Goal: Task Accomplishment & Management: Manage account settings

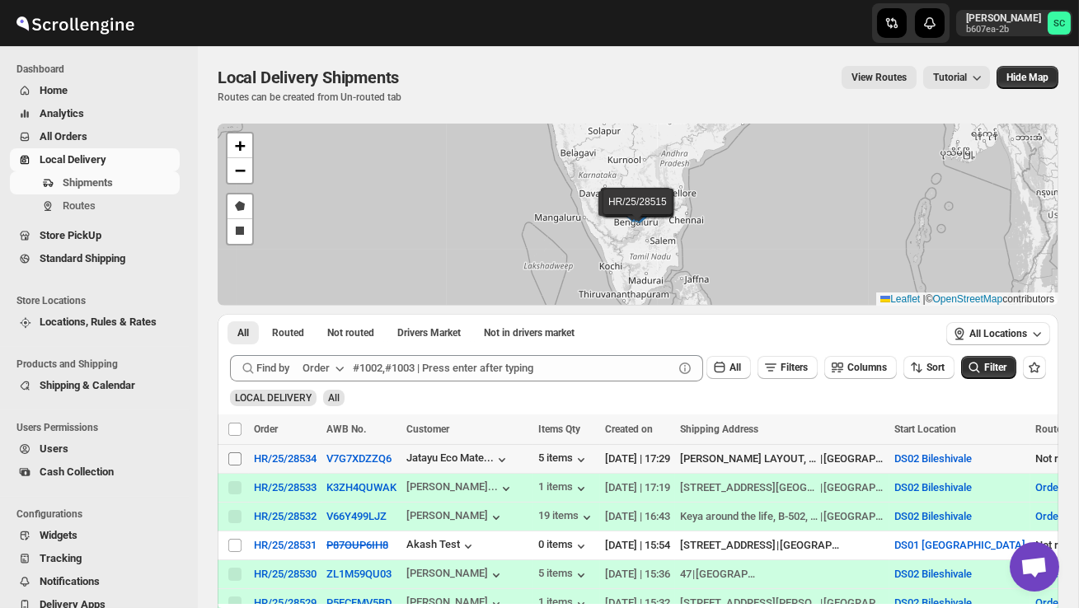
click at [234, 457] on input "Select shipment" at bounding box center [234, 458] width 13 height 13
checkbox input "true"
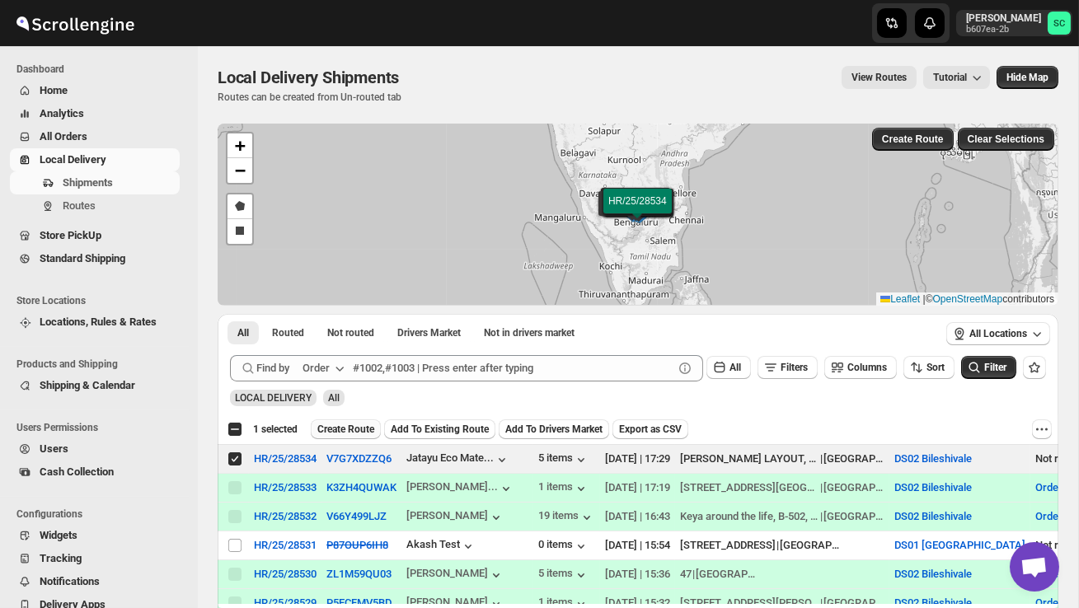
click at [358, 431] on span "Create Route" at bounding box center [345, 429] width 57 height 13
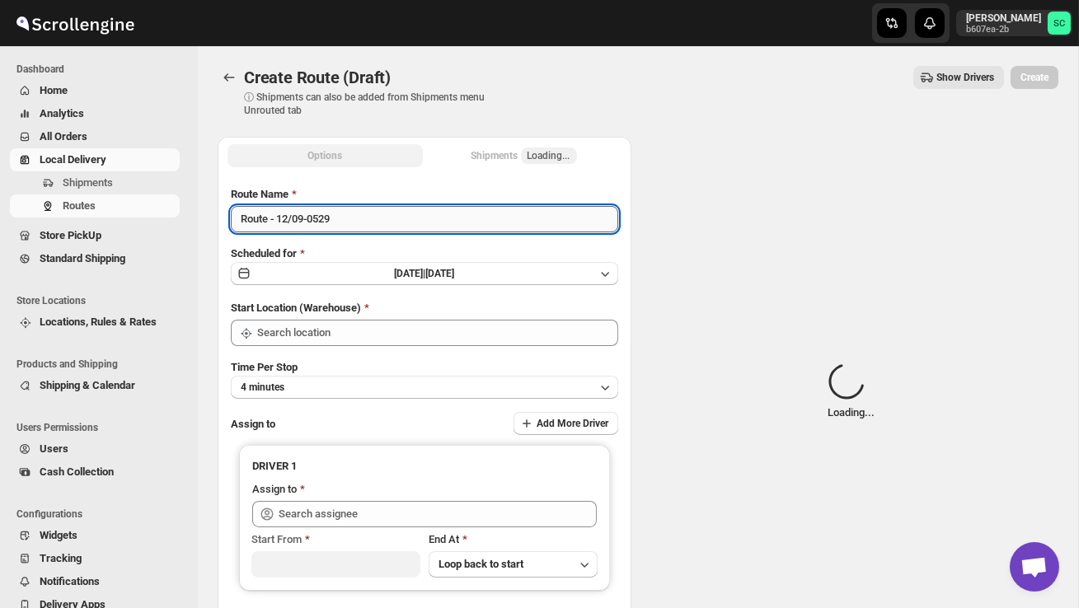
click at [366, 223] on input "Route - 12/09-0529" at bounding box center [424, 219] width 387 height 26
type input "DS02 Bileshivale"
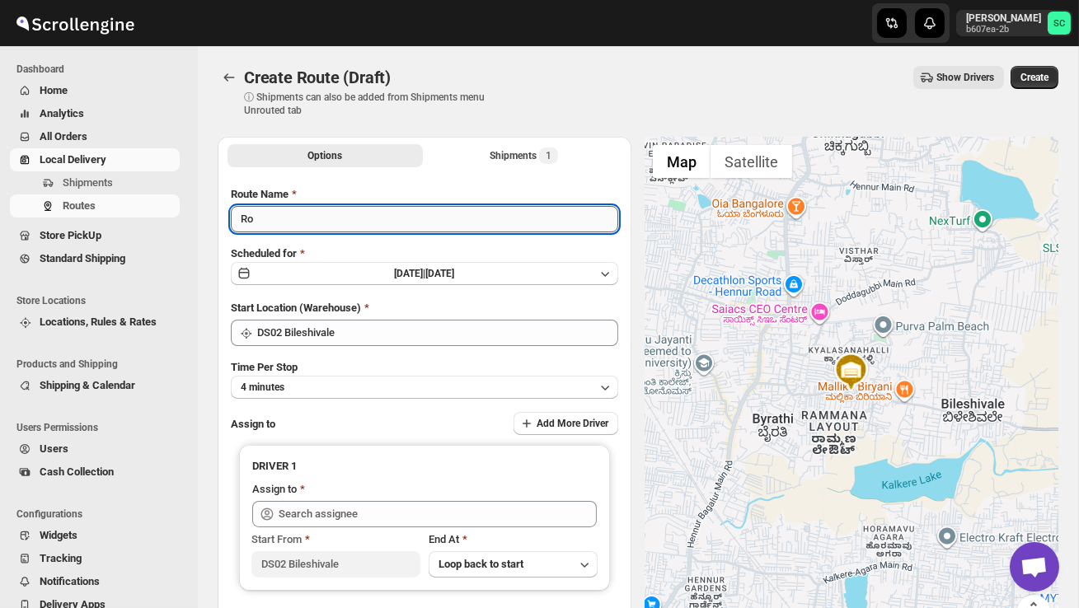
type input "R"
type input "Order no 28534"
click at [432, 383] on button "4 minutes" at bounding box center [424, 387] width 387 height 23
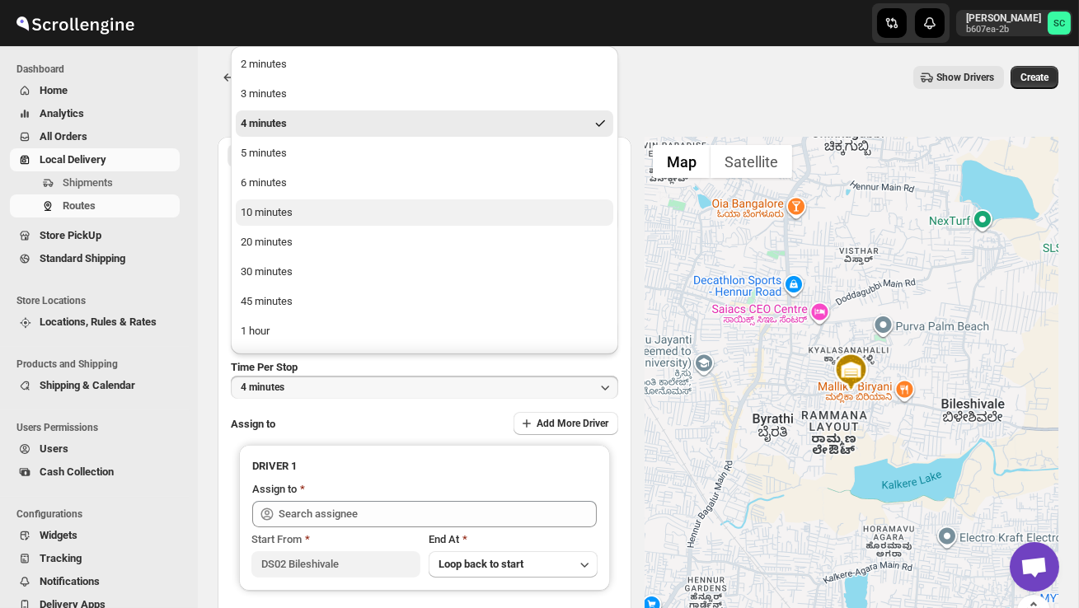
click at [305, 210] on button "10 minutes" at bounding box center [424, 212] width 377 height 26
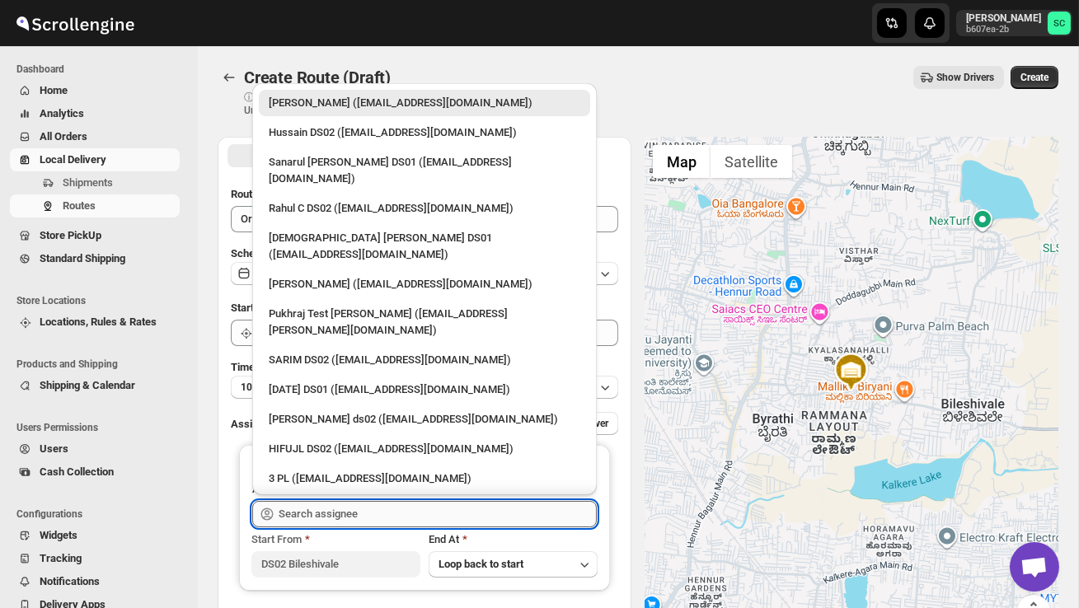
click at [315, 513] on input "text" at bounding box center [438, 514] width 318 height 26
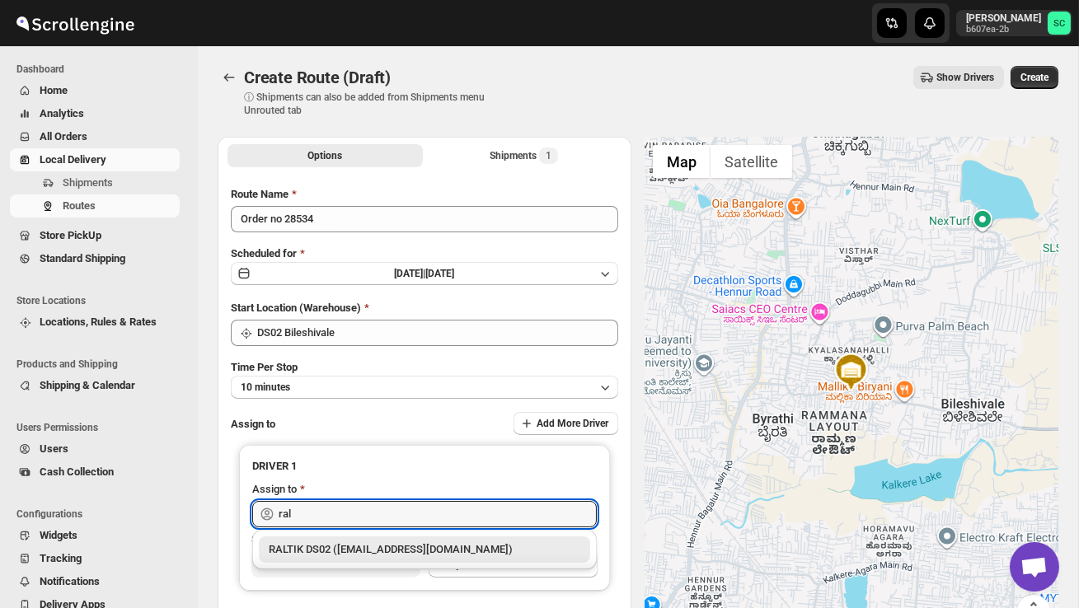
click at [369, 541] on div "RALTIK DS02 ([EMAIL_ADDRESS][DOMAIN_NAME])" at bounding box center [424, 549] width 331 height 26
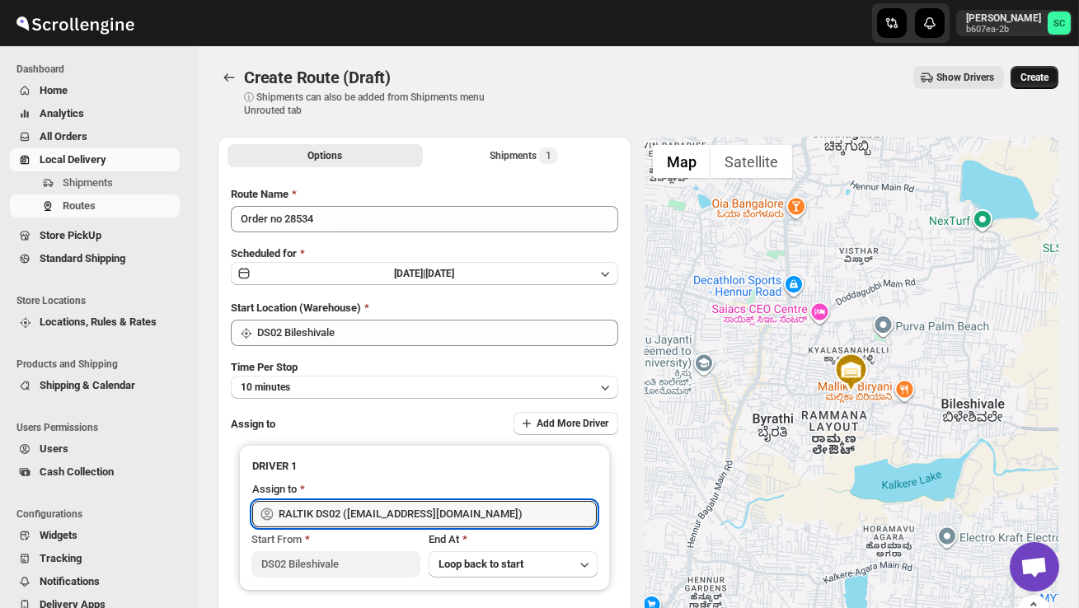
type input "RALTIK DS02 ([EMAIL_ADDRESS][DOMAIN_NAME])"
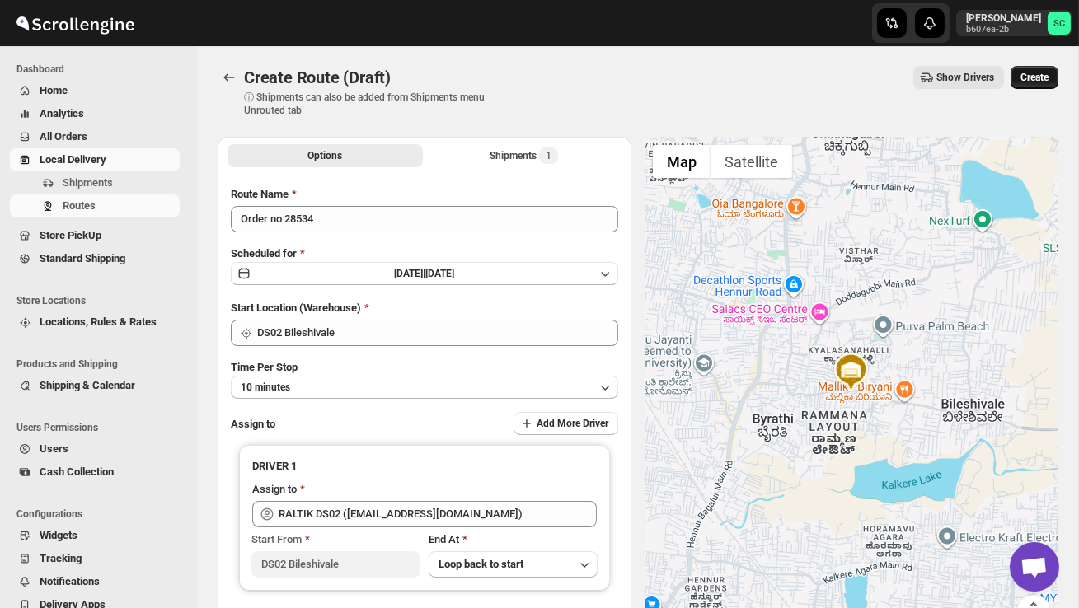
click at [1039, 78] on span "Create" at bounding box center [1034, 77] width 28 height 13
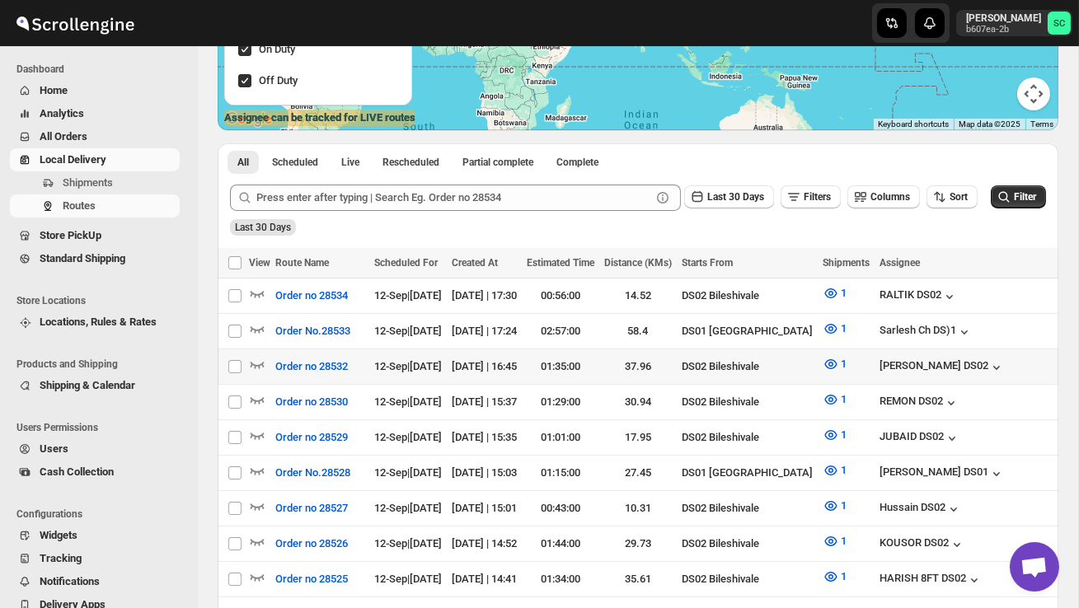
scroll to position [273, 0]
click at [265, 358] on div at bounding box center [259, 365] width 21 height 21
click at [257, 359] on icon "button" at bounding box center [257, 363] width 16 height 16
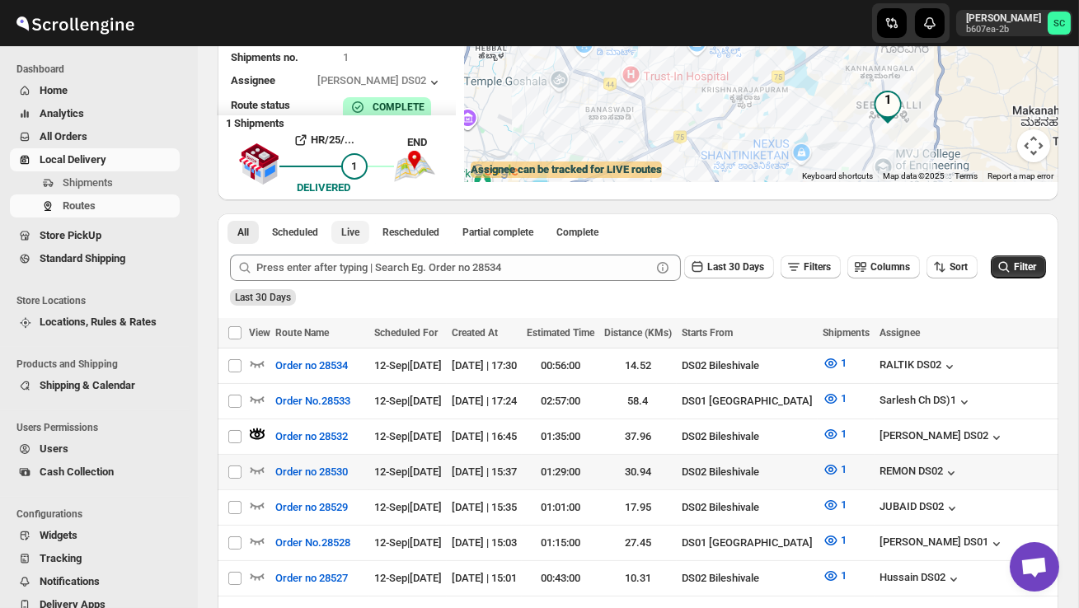
scroll to position [241, 0]
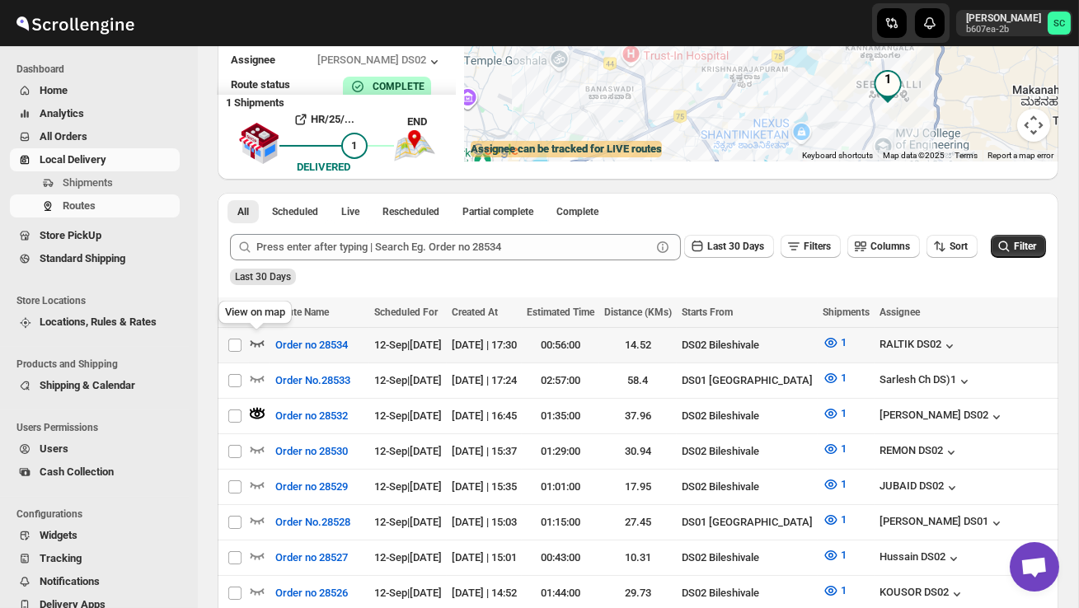
click at [259, 340] on icon "button" at bounding box center [257, 343] width 16 height 16
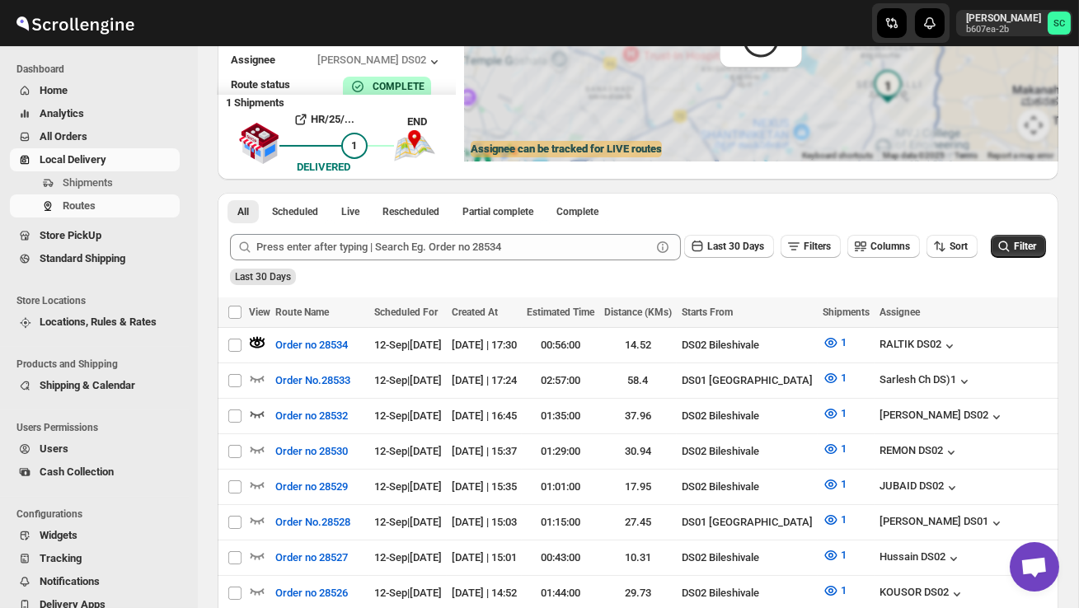
scroll to position [0, 0]
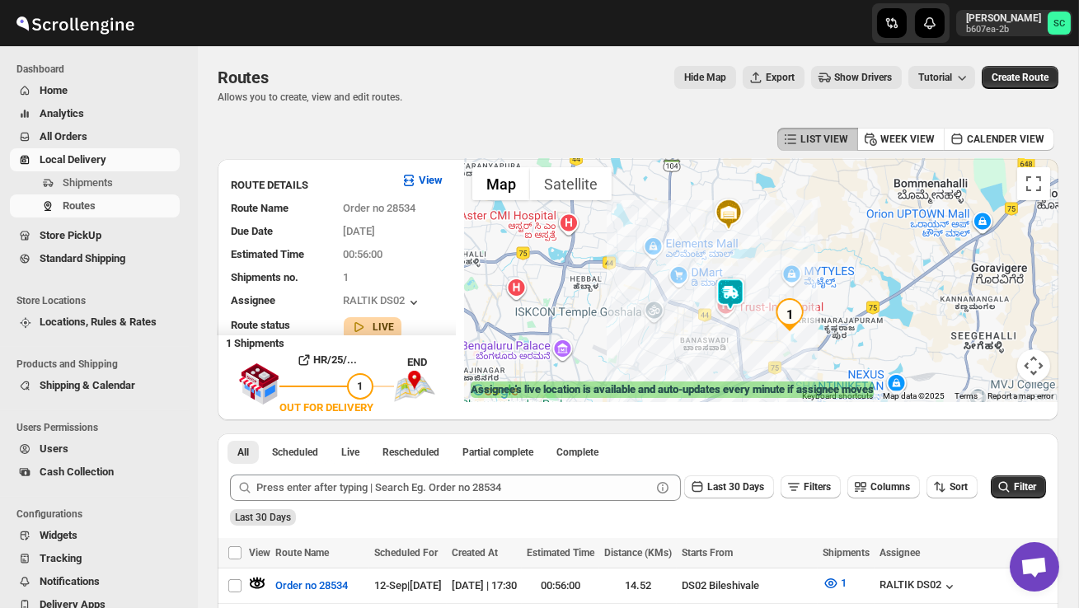
click at [736, 288] on img at bounding box center [730, 294] width 33 height 33
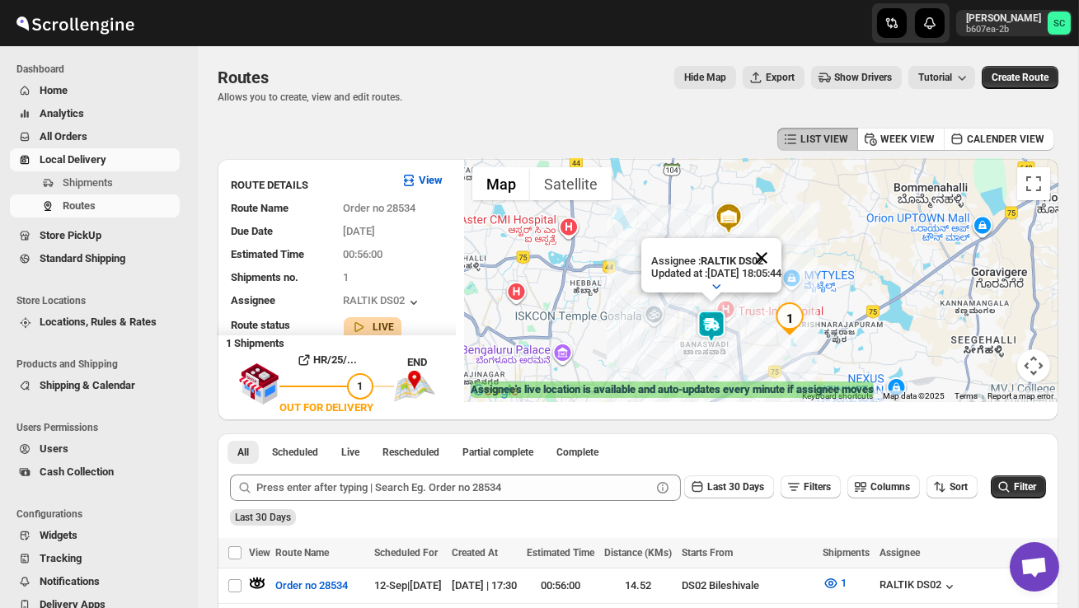
click at [780, 261] on button "Close" at bounding box center [762, 258] width 40 height 40
click at [77, 180] on span "Shipments" at bounding box center [88, 182] width 50 height 12
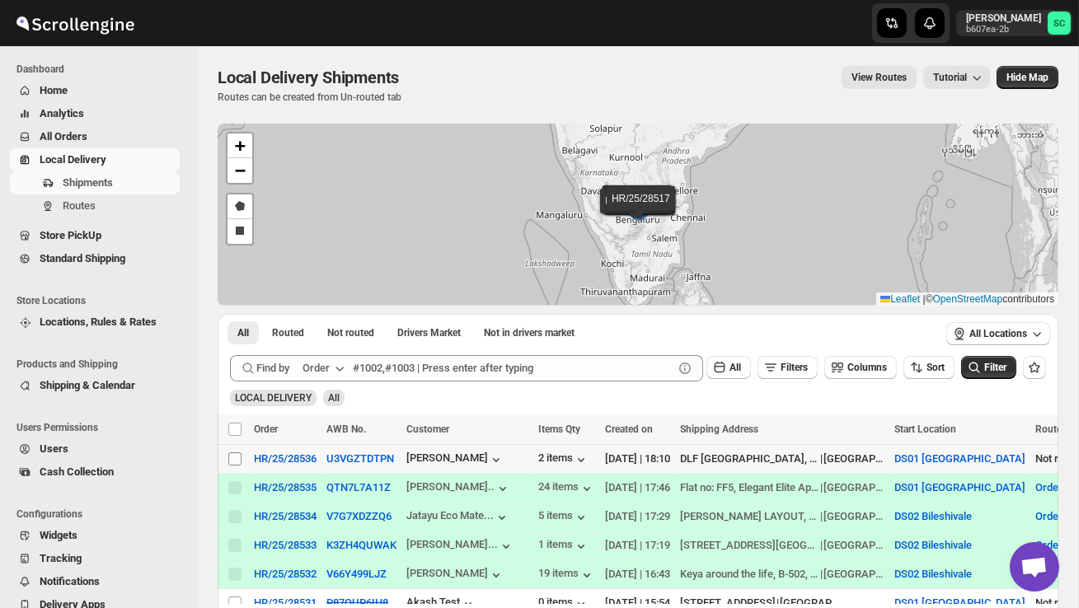
click at [238, 456] on input "Select shipment" at bounding box center [234, 458] width 13 height 13
checkbox input "true"
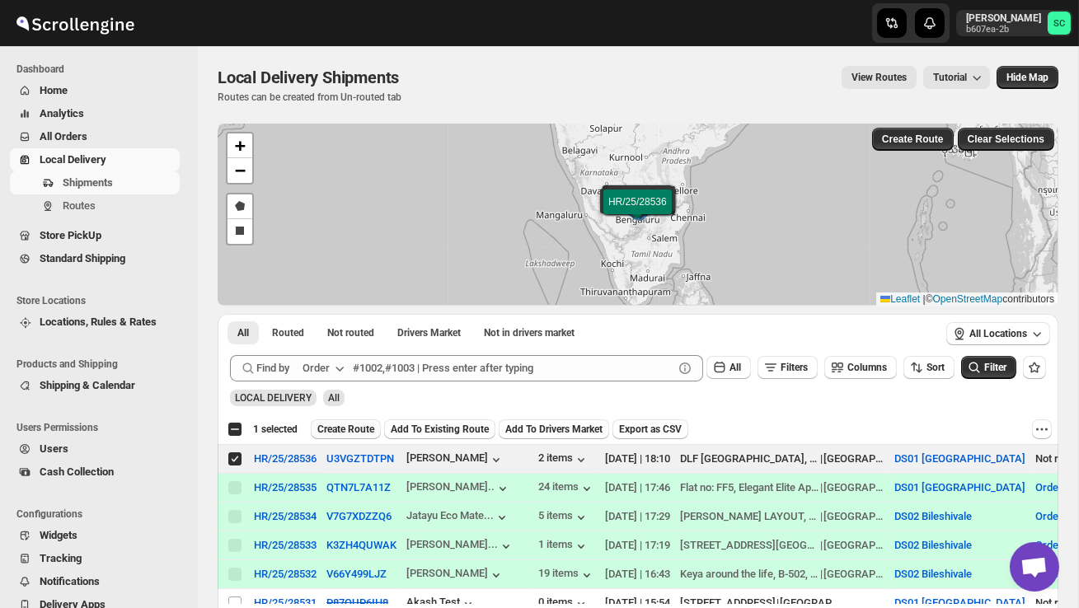
click at [369, 434] on span "Create Route" at bounding box center [345, 429] width 57 height 13
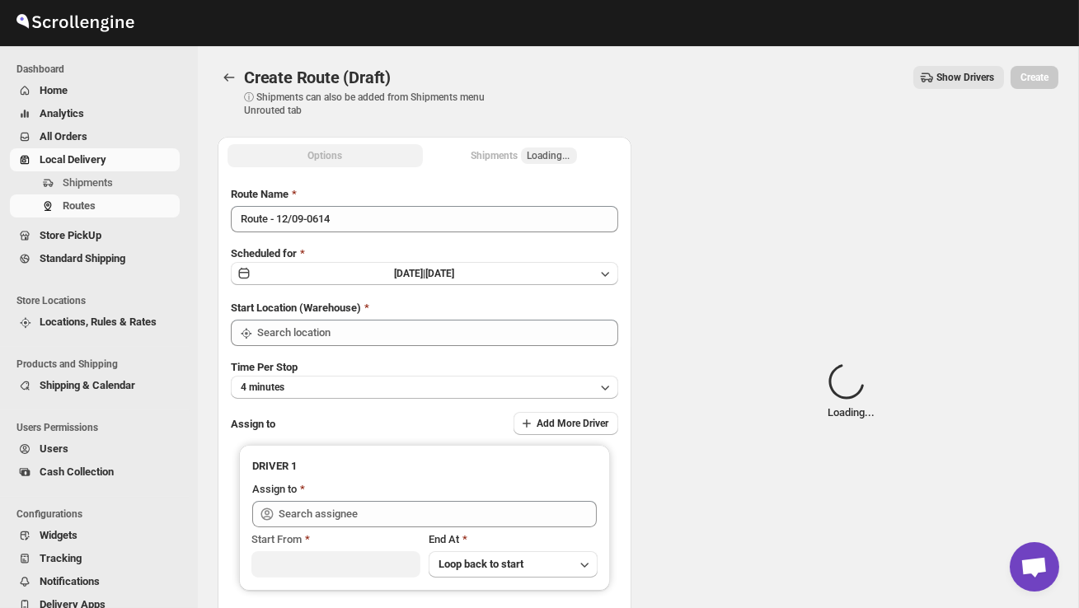
type input "DS01 Sarjapur"
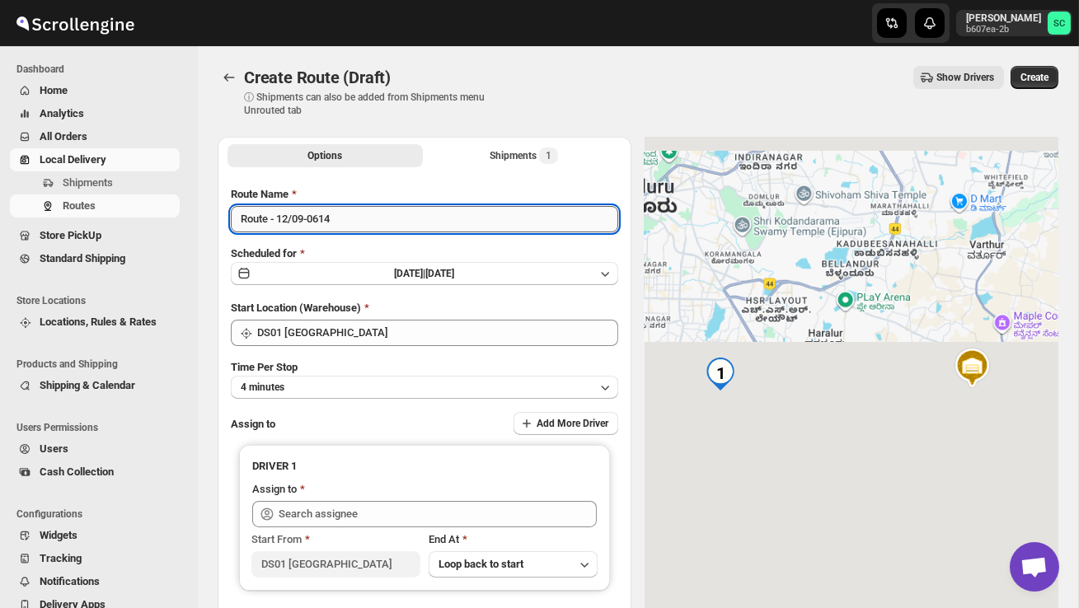
click at [380, 221] on input "Route - 12/09-0614" at bounding box center [424, 219] width 387 height 26
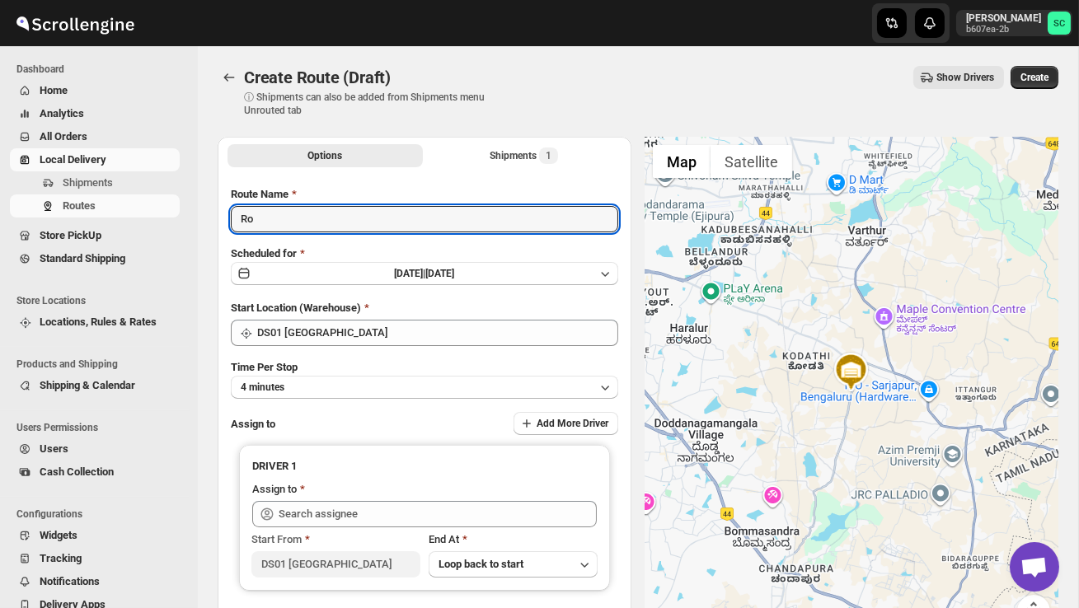
type input "R"
type input "Order no 28536"
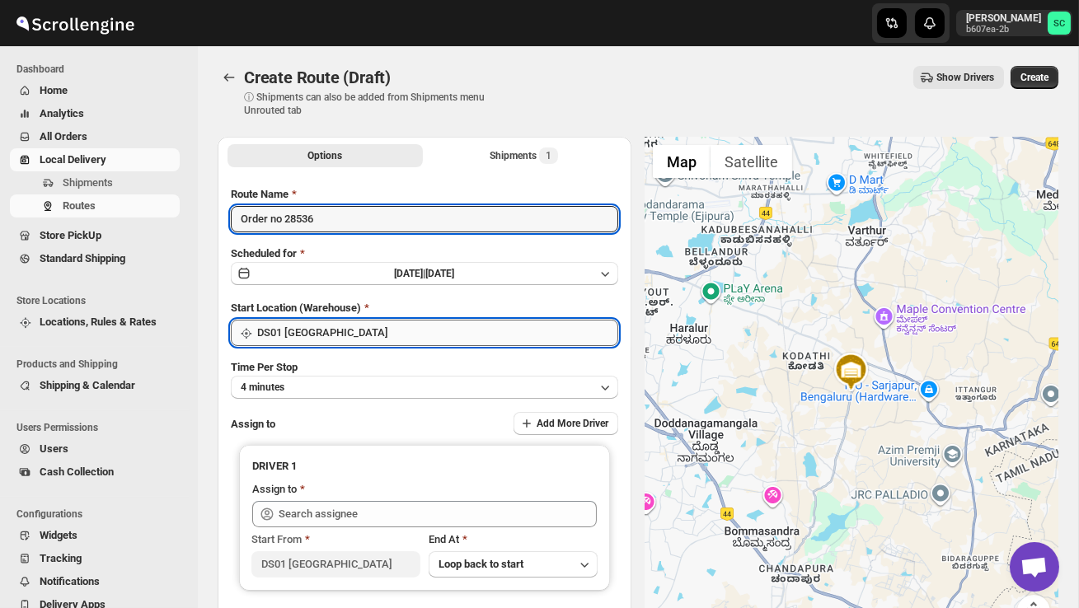
click at [415, 341] on input "DS01 Sarjapur" at bounding box center [437, 333] width 361 height 26
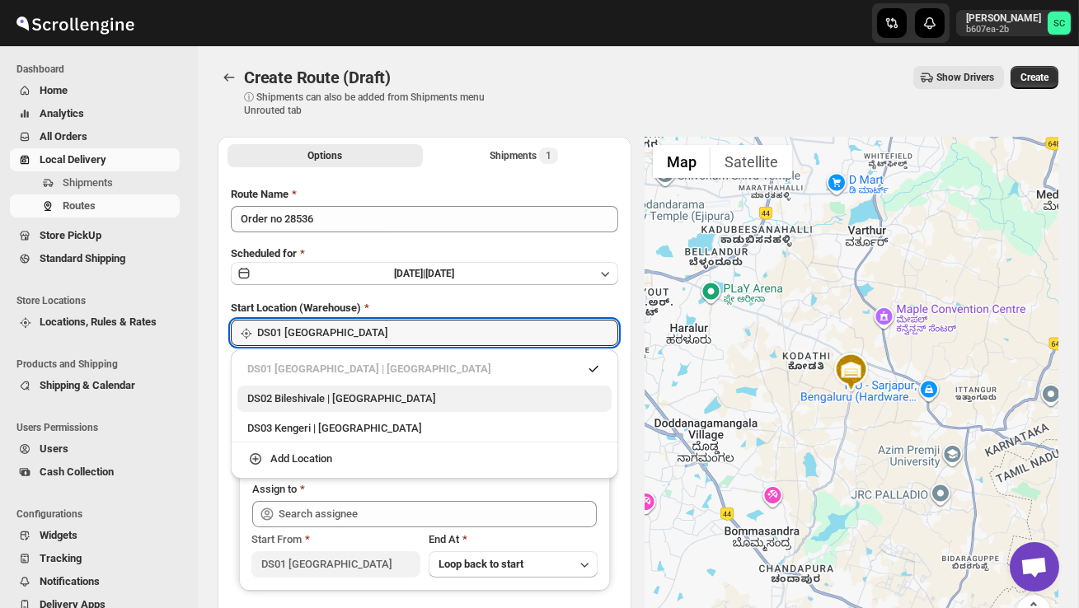
click at [396, 401] on div "DS02 Bileshivale | Bangalore" at bounding box center [424, 399] width 354 height 16
type input "DS02 Bileshivale"
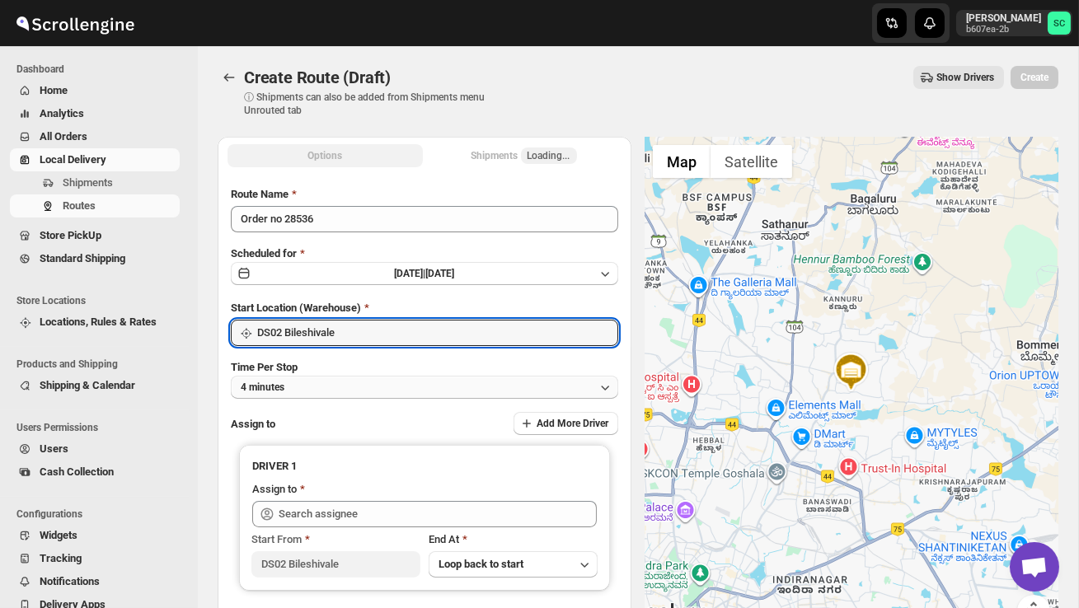
click at [389, 390] on button "4 minutes" at bounding box center [424, 387] width 387 height 23
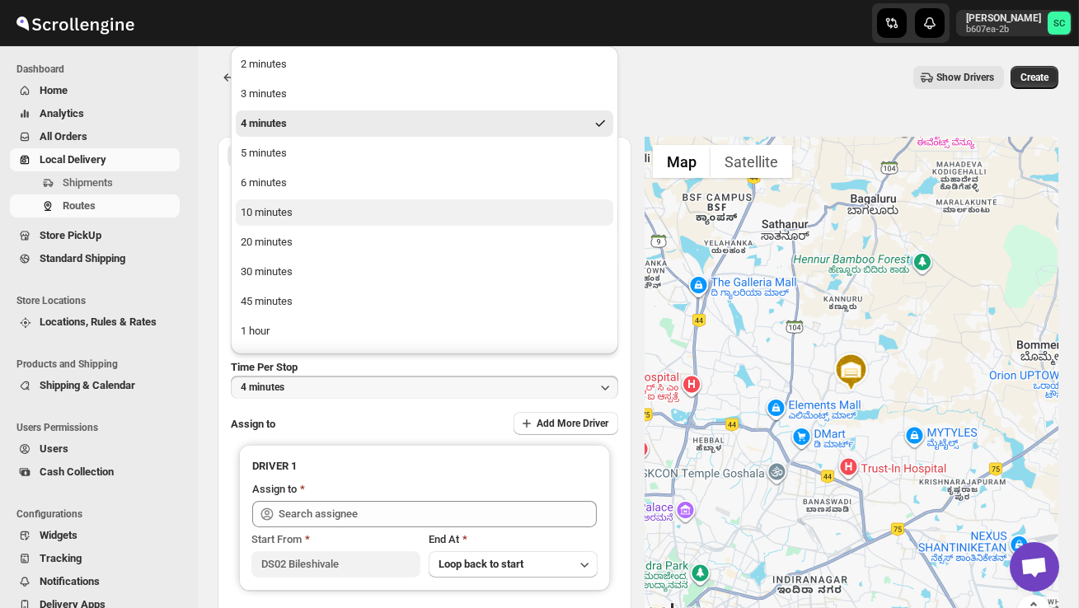
click at [317, 213] on button "10 minutes" at bounding box center [424, 212] width 377 height 26
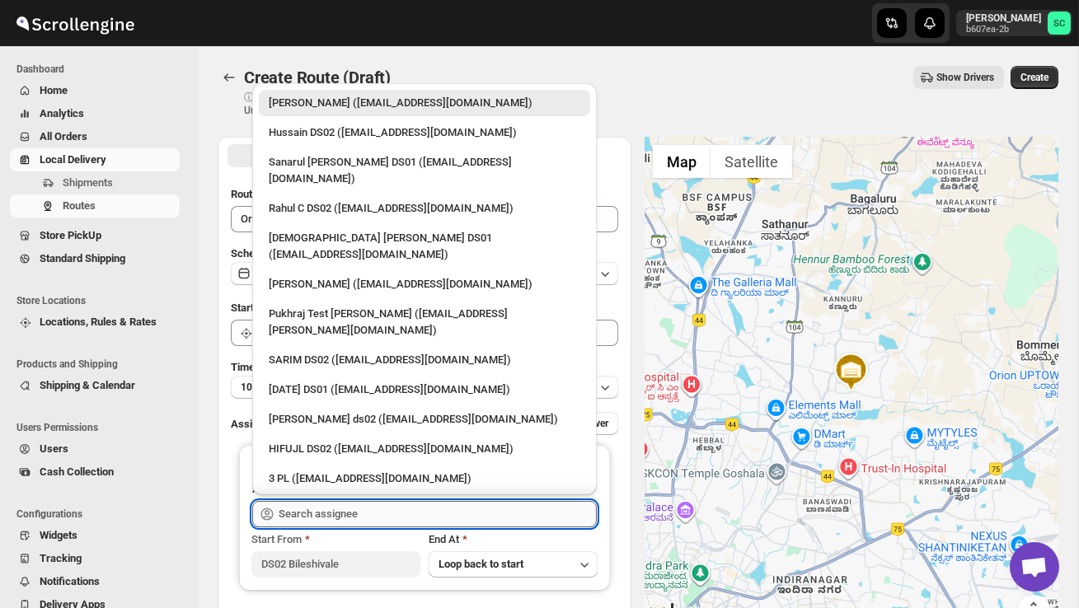
click at [307, 502] on input "text" at bounding box center [438, 514] width 318 height 26
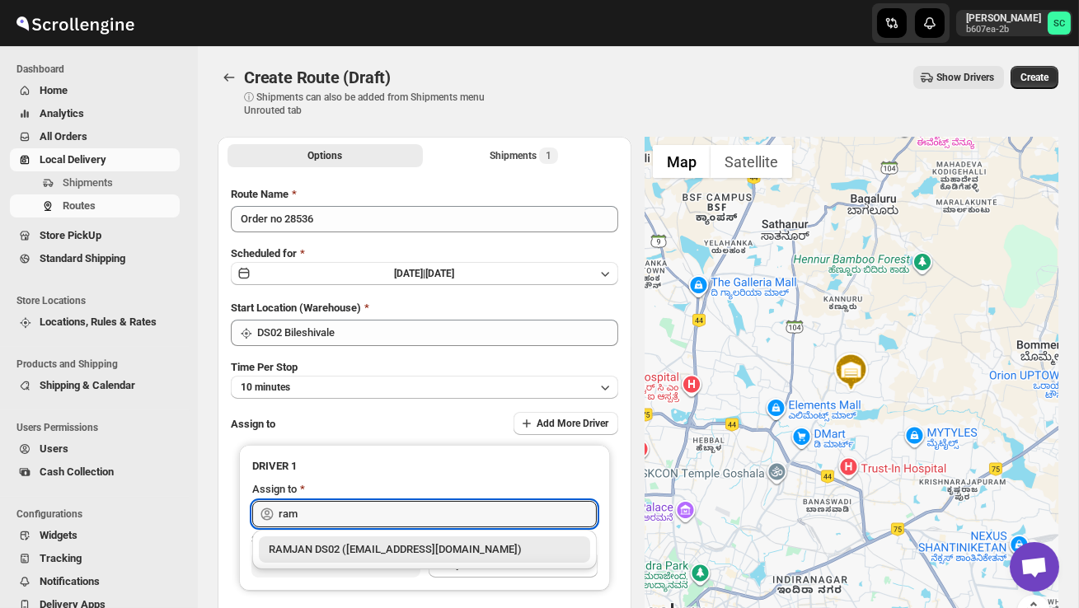
click at [350, 546] on div "RAMJAN DS02 ([EMAIL_ADDRESS][DOMAIN_NAME])" at bounding box center [425, 549] width 312 height 16
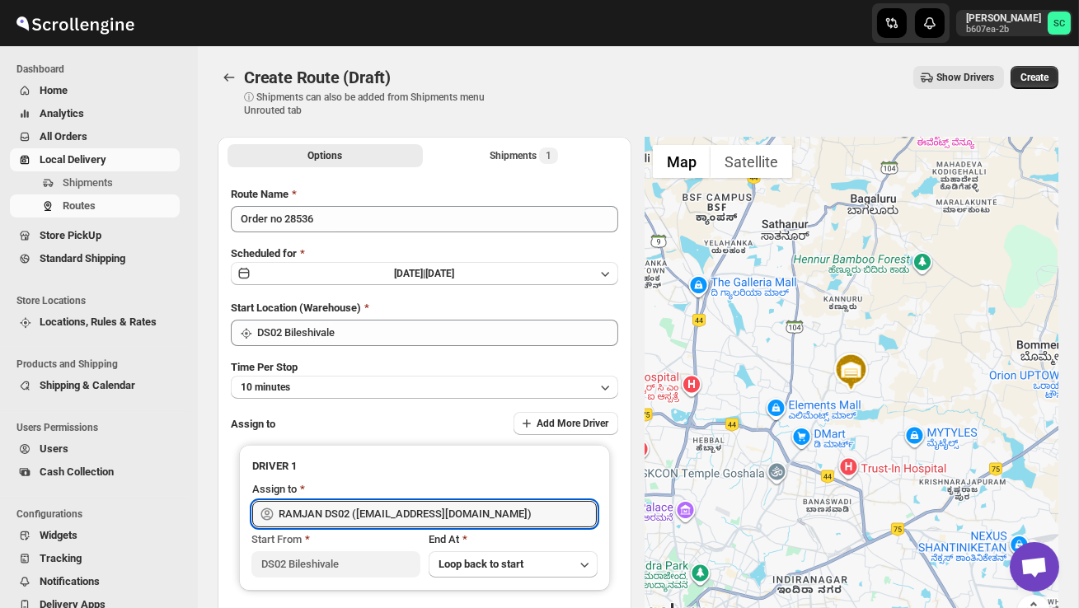
type input "RAMJAN DS02 ([EMAIL_ADDRESS][DOMAIN_NAME])"
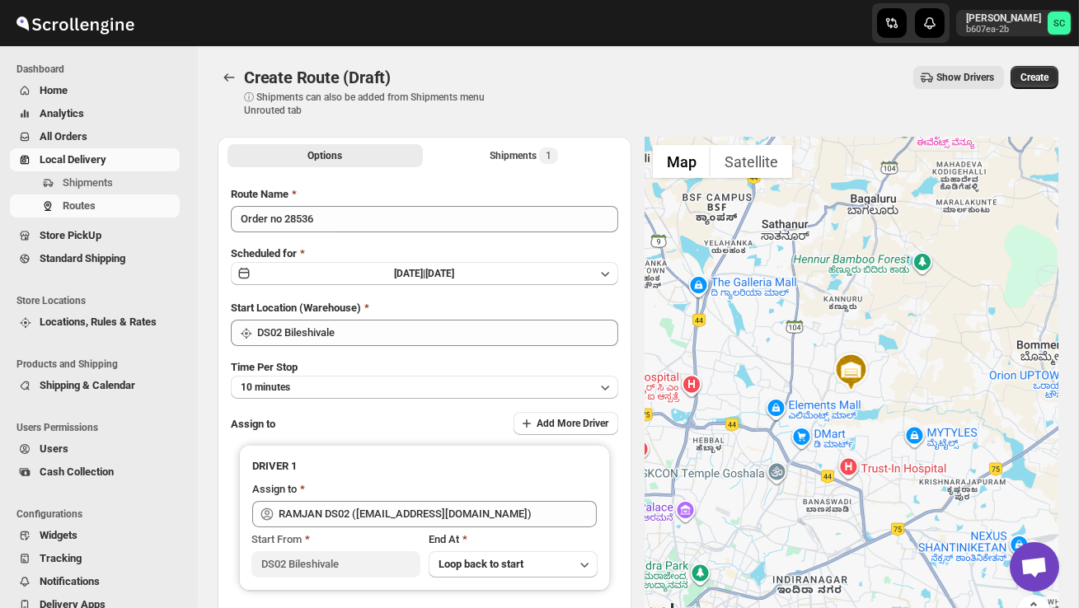
click at [1028, 63] on div "Create Route (Draft). This page is ready Create Route (Draft) ⓘ Shipments can a…" at bounding box center [638, 91] width 841 height 91
click at [1029, 71] on button "Create" at bounding box center [1034, 77] width 48 height 23
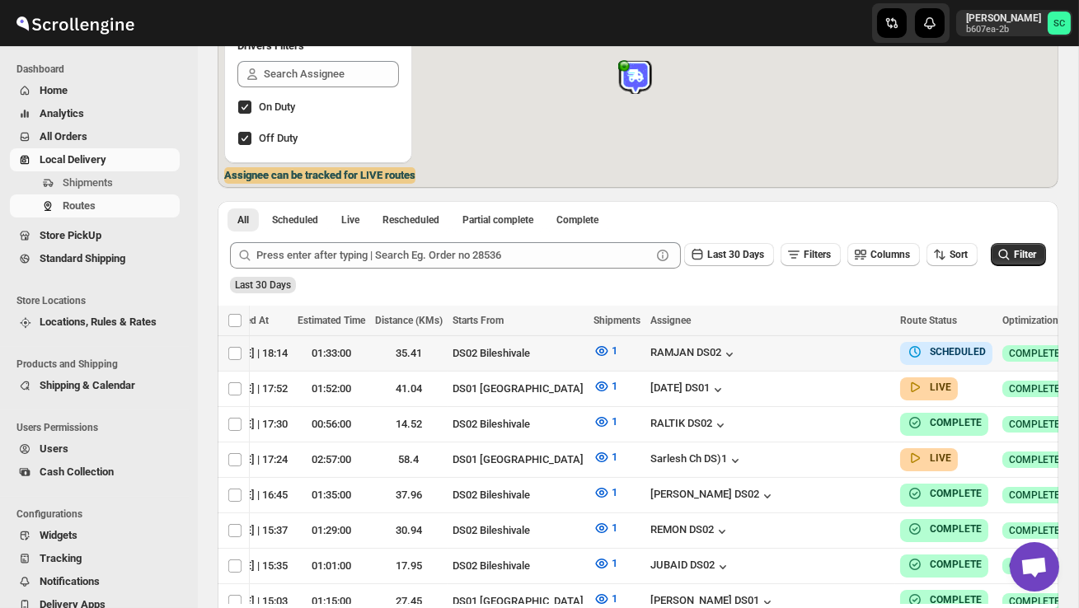
scroll to position [0, 229]
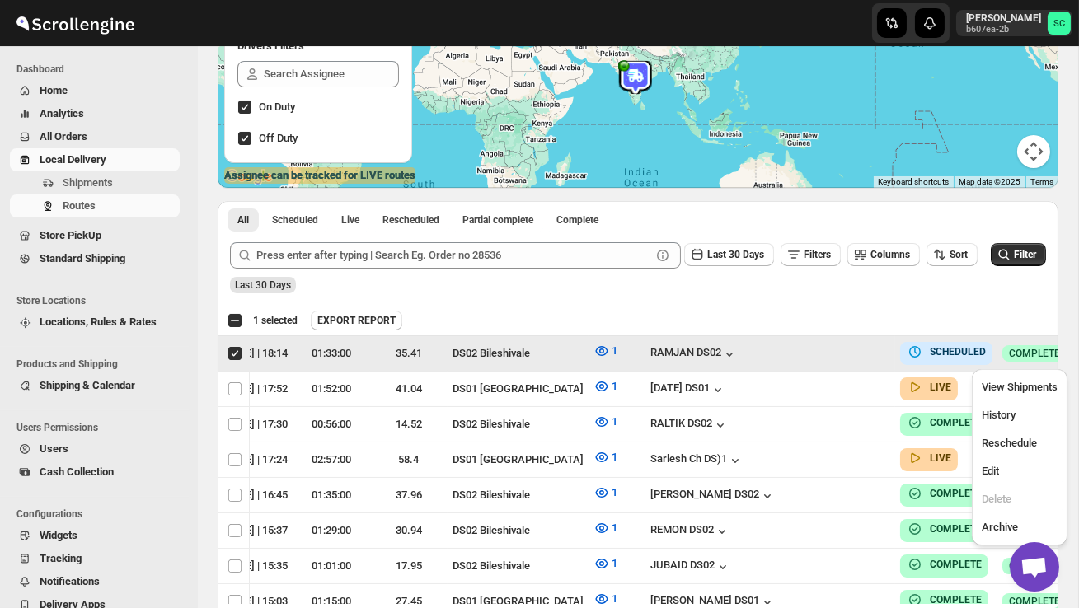
scroll to position [0, 1]
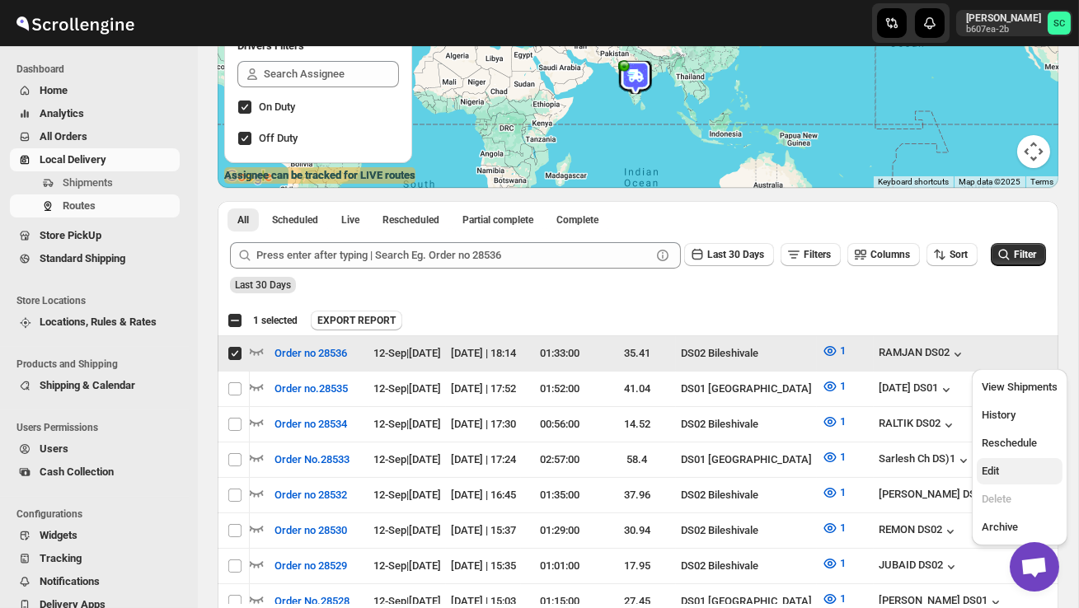
click at [1012, 465] on span "Edit" at bounding box center [1019, 471] width 76 height 16
checkbox input "false"
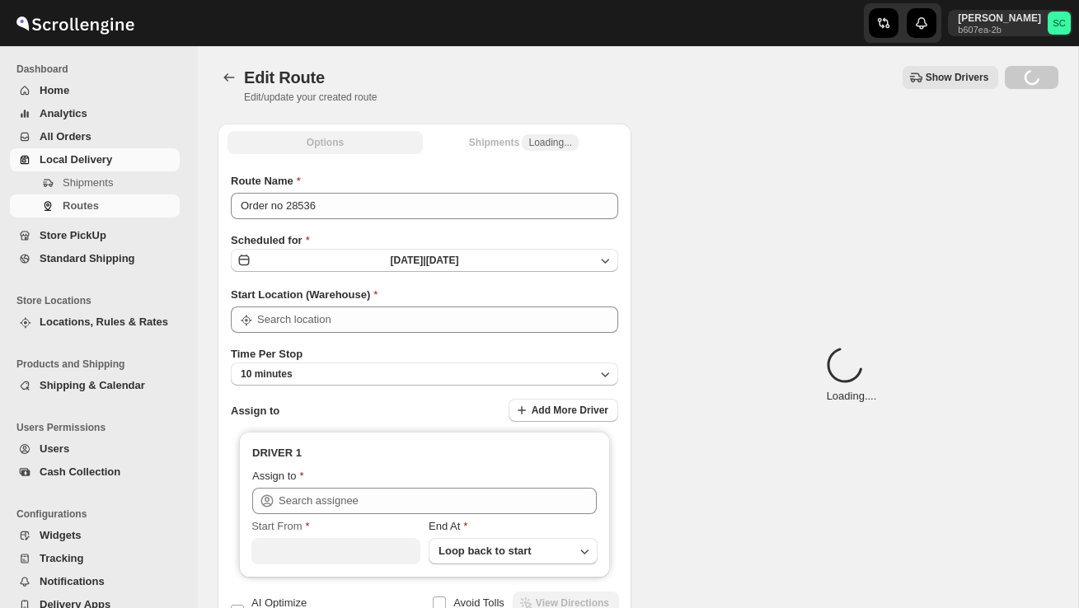
type input "DS02 Bileshivale"
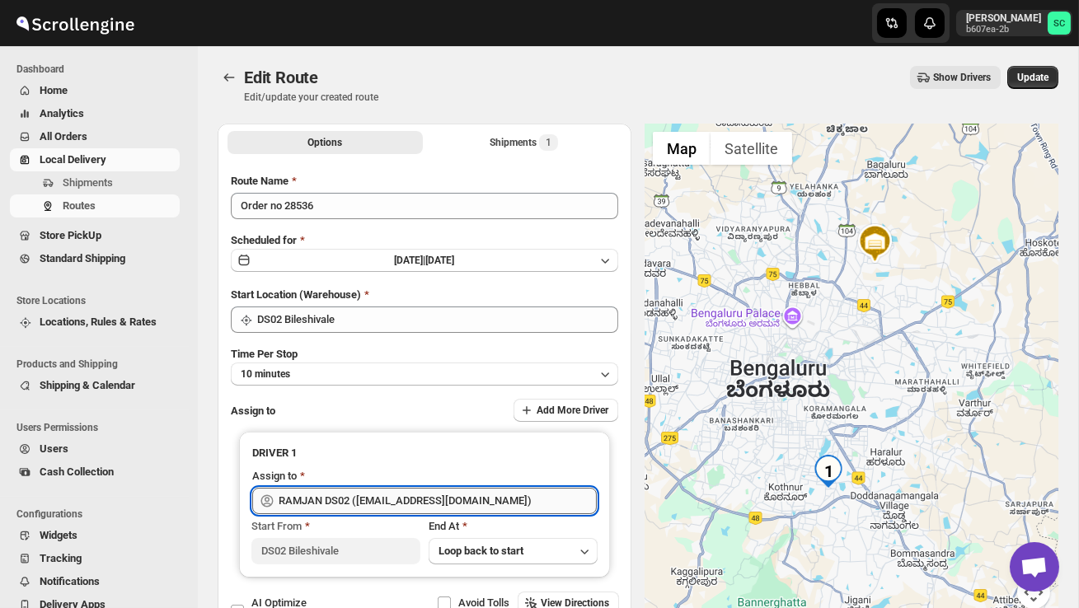
click at [499, 506] on input "RAMJAN DS02 ([EMAIL_ADDRESS][DOMAIN_NAME])" at bounding box center [438, 501] width 318 height 26
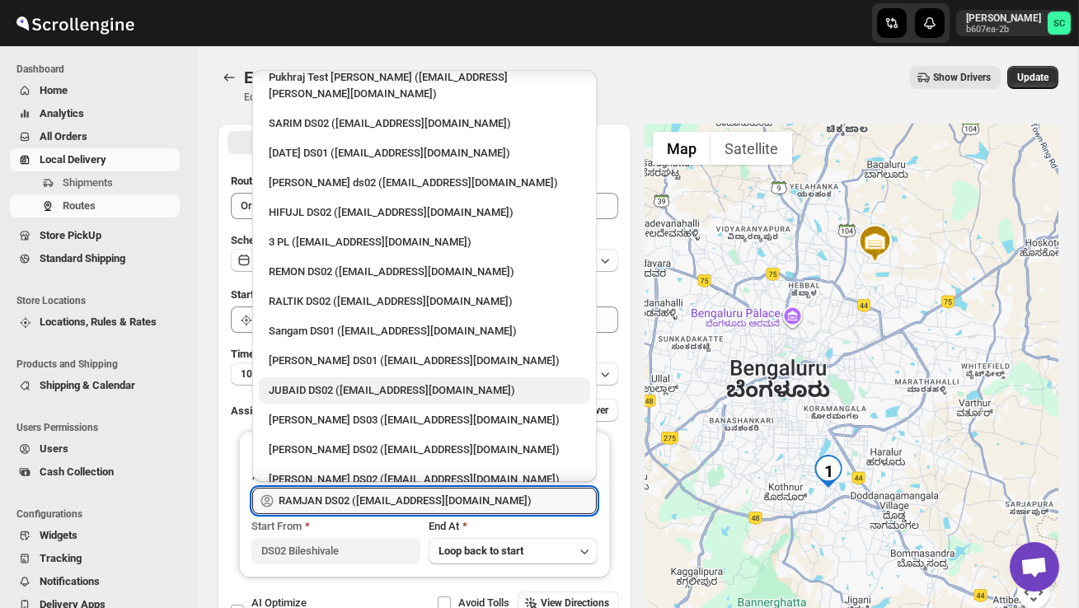
scroll to position [229, 0]
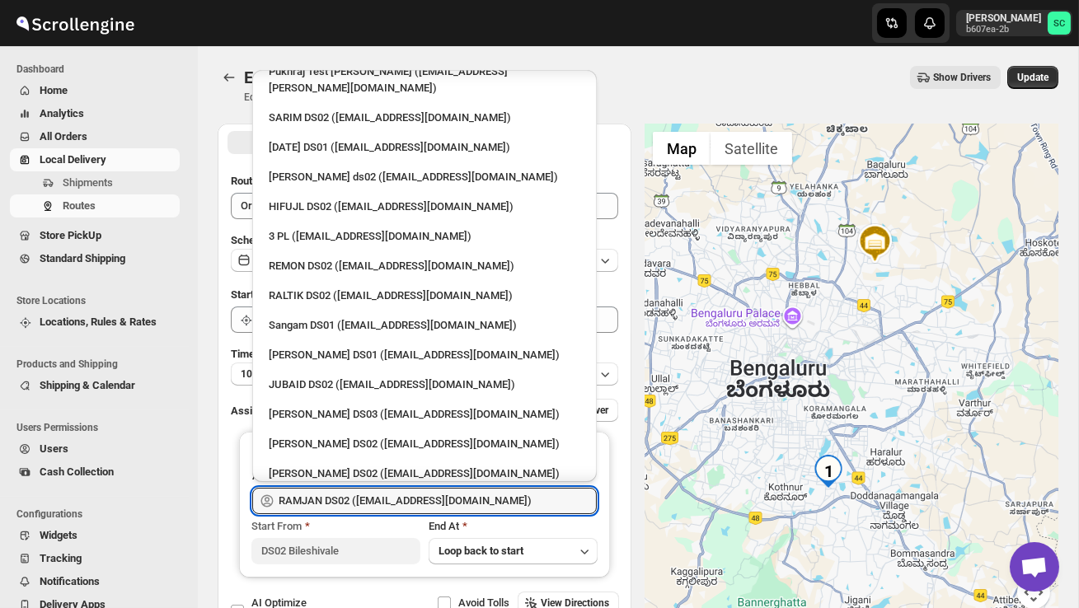
click at [359, 436] on div "[PERSON_NAME] DS02 ([EMAIL_ADDRESS][DOMAIN_NAME])" at bounding box center [425, 444] width 312 height 16
type input "[PERSON_NAME] DS02 ([EMAIL_ADDRESS][DOMAIN_NAME])"
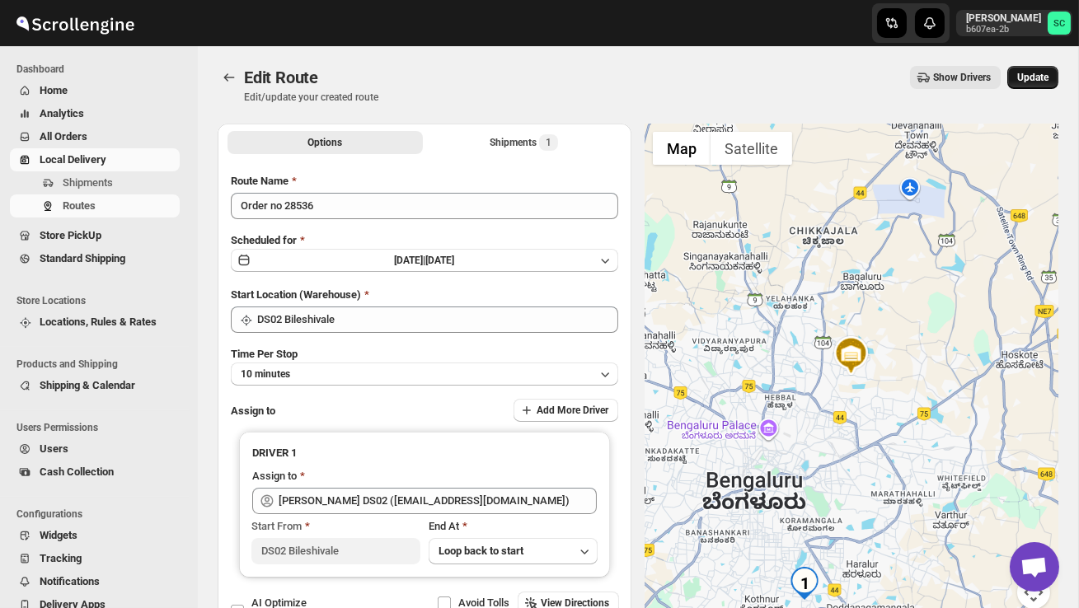
click at [1027, 77] on span "Update" at bounding box center [1032, 77] width 31 height 13
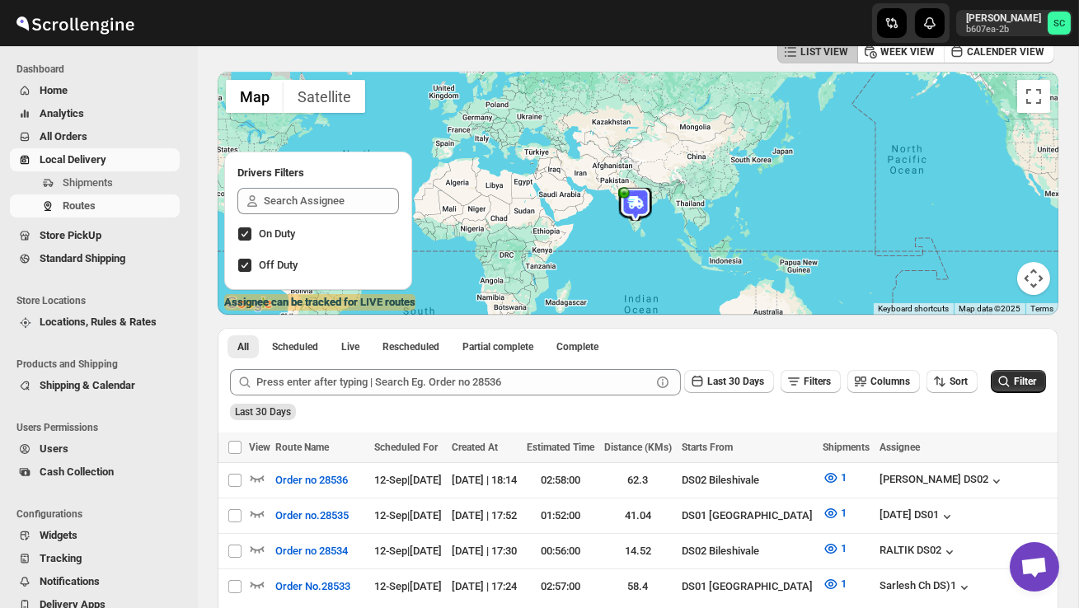
scroll to position [88, 0]
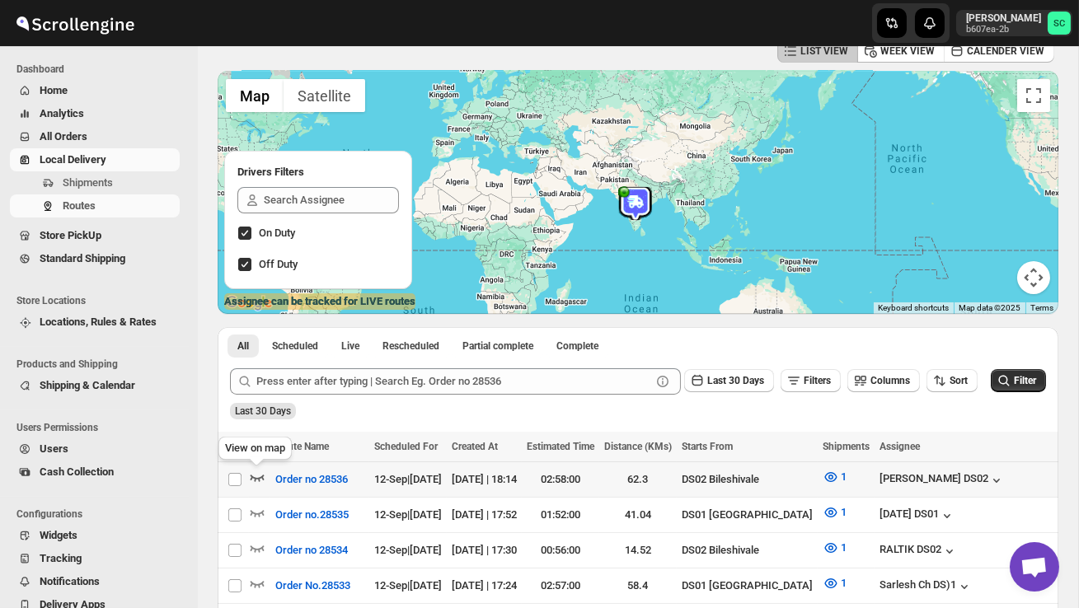
click at [258, 476] on icon "button" at bounding box center [257, 477] width 16 height 16
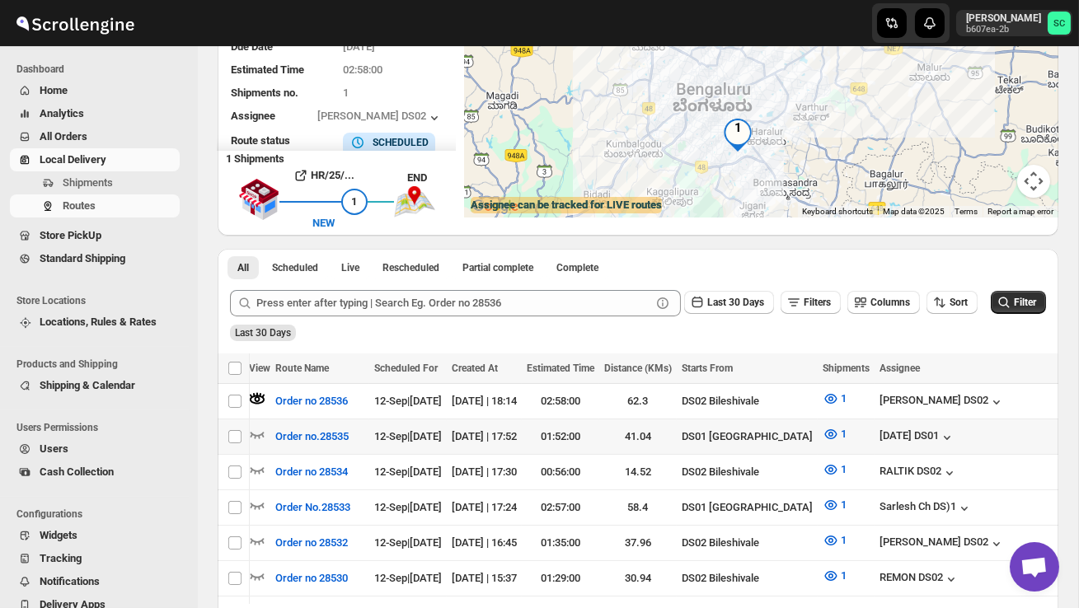
scroll to position [0, 0]
